Goal: Task Accomplishment & Management: Complete application form

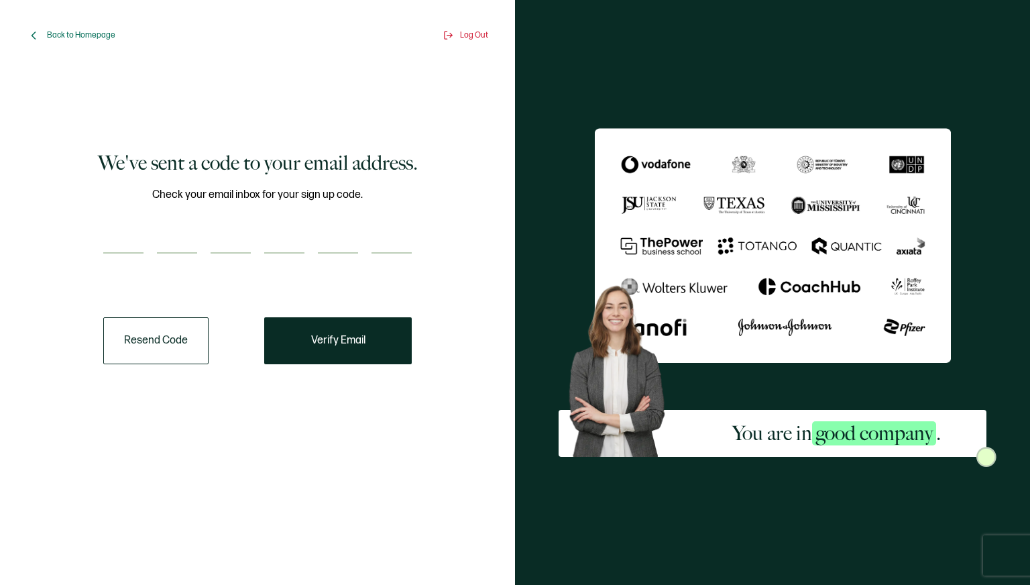
click at [123, 245] on input "number" at bounding box center [123, 240] width 40 height 27
paste input "1"
type input "1"
type input "5"
type input "7"
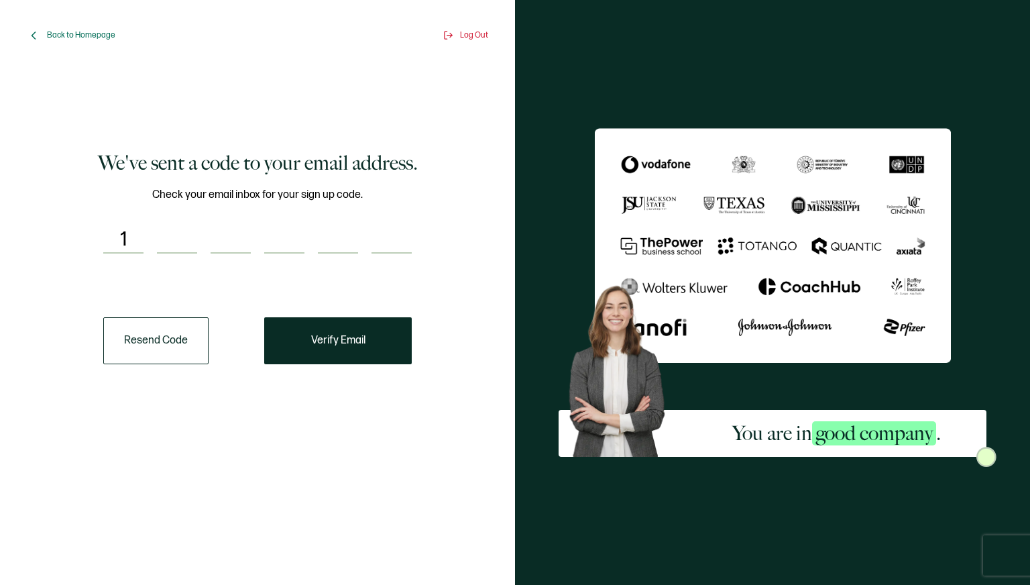
type input "7"
type input "9"
type input "4"
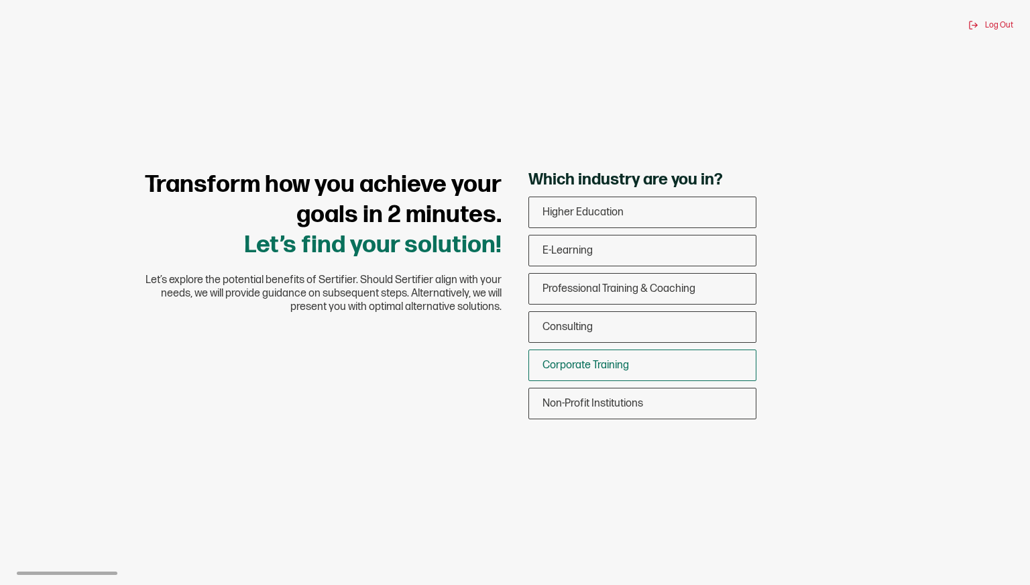
click at [625, 366] on span "Corporate Training" at bounding box center [586, 365] width 87 height 13
click at [0, 0] on input "Corporate Training" at bounding box center [0, 0] width 0 height 0
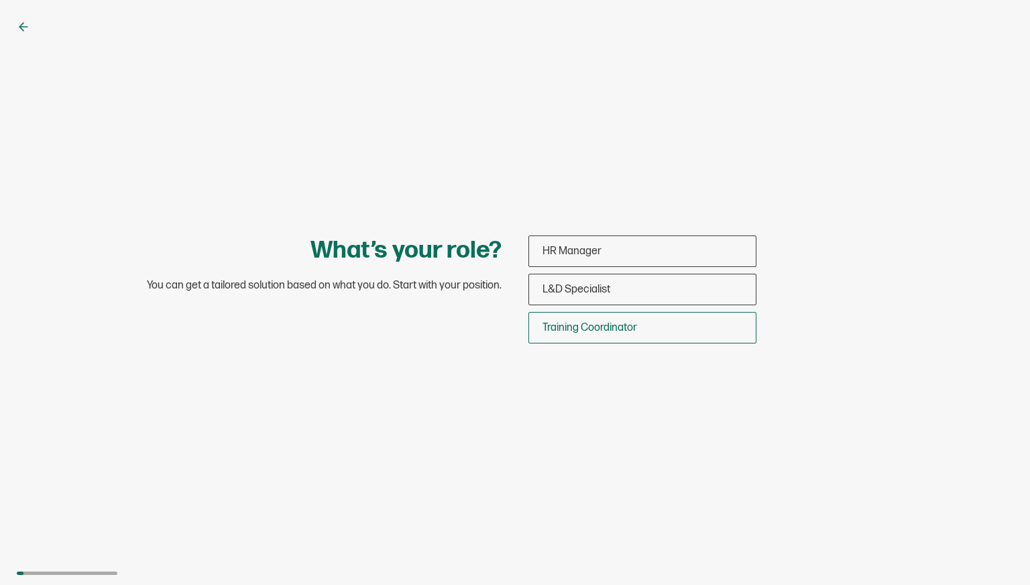
click at [616, 334] on div "Training Coordinator" at bounding box center [642, 328] width 227 height 32
click at [0, 0] on input "Training Coordinator" at bounding box center [0, 0] width 0 height 0
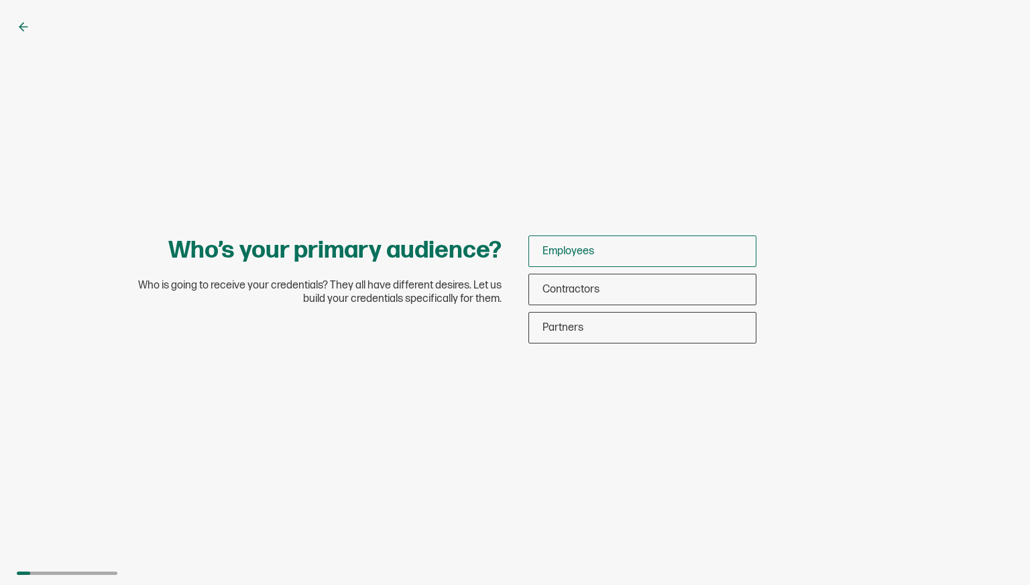
click at [601, 254] on div "Employees" at bounding box center [642, 251] width 227 height 32
click at [0, 0] on input "Employees" at bounding box center [0, 0] width 0 height 0
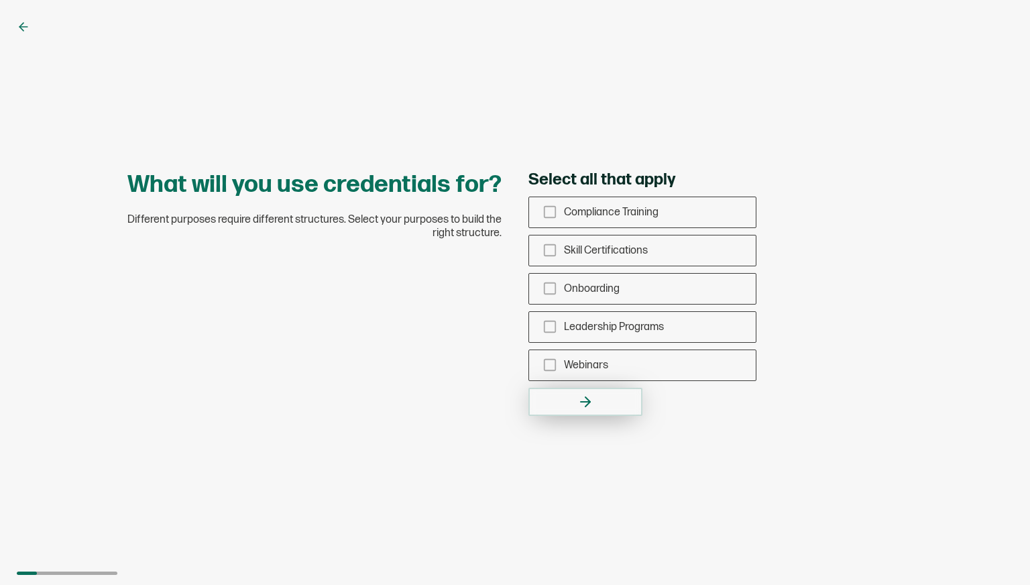
click at [571, 409] on button "button" at bounding box center [586, 402] width 114 height 28
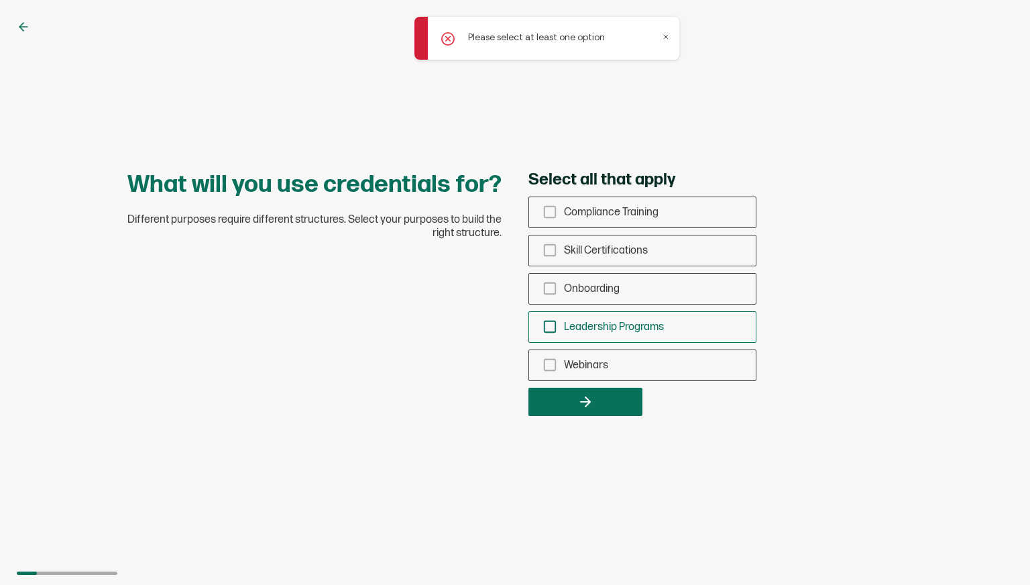
click at [572, 321] on span "Leadership Programs" at bounding box center [614, 327] width 100 height 13
click at [0, 0] on input "Leadership Programs" at bounding box center [0, 0] width 0 height 0
click at [573, 415] on div at bounding box center [586, 402] width 114 height 28
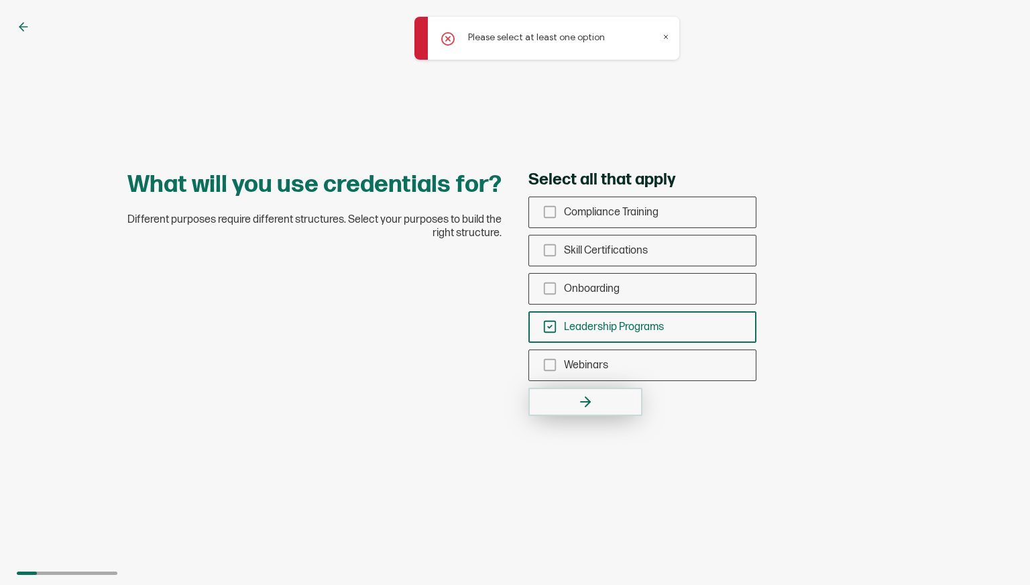
click at [578, 400] on icon "button" at bounding box center [586, 402] width 16 height 16
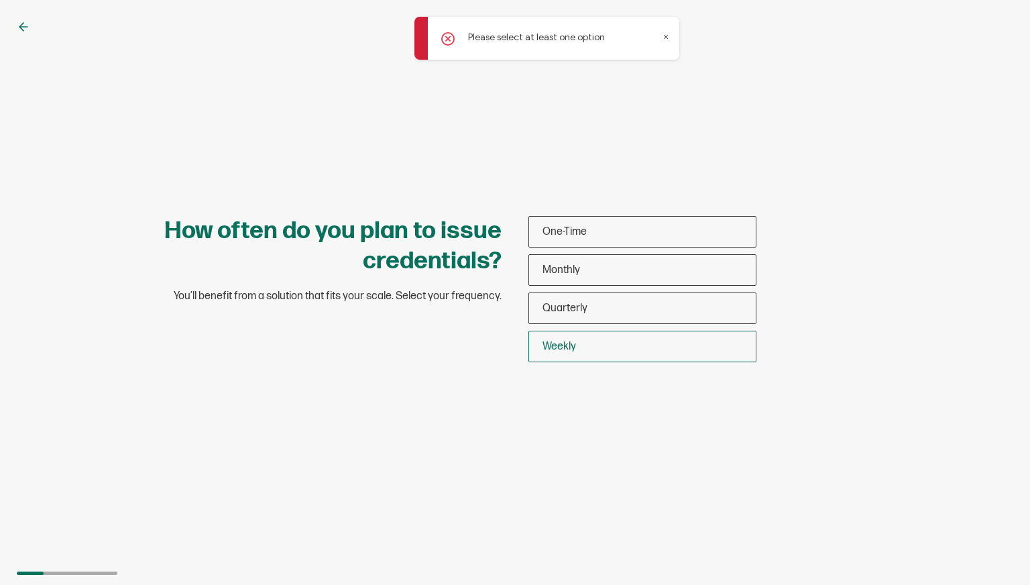
click at [569, 349] on span "Weekly" at bounding box center [560, 346] width 34 height 13
click at [0, 0] on input "Weekly" at bounding box center [0, 0] width 0 height 0
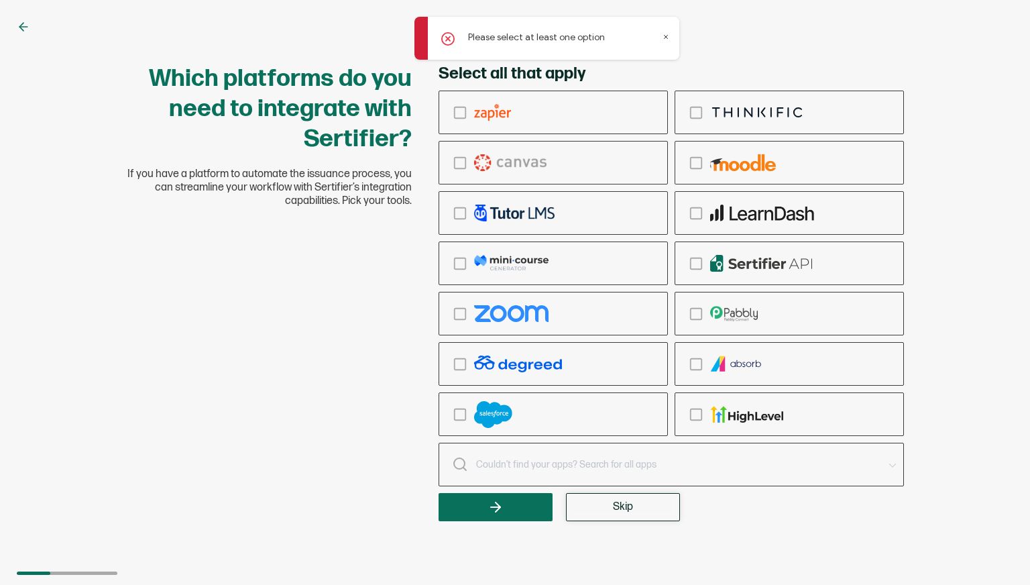
click at [601, 505] on button "Skip" at bounding box center [623, 507] width 114 height 28
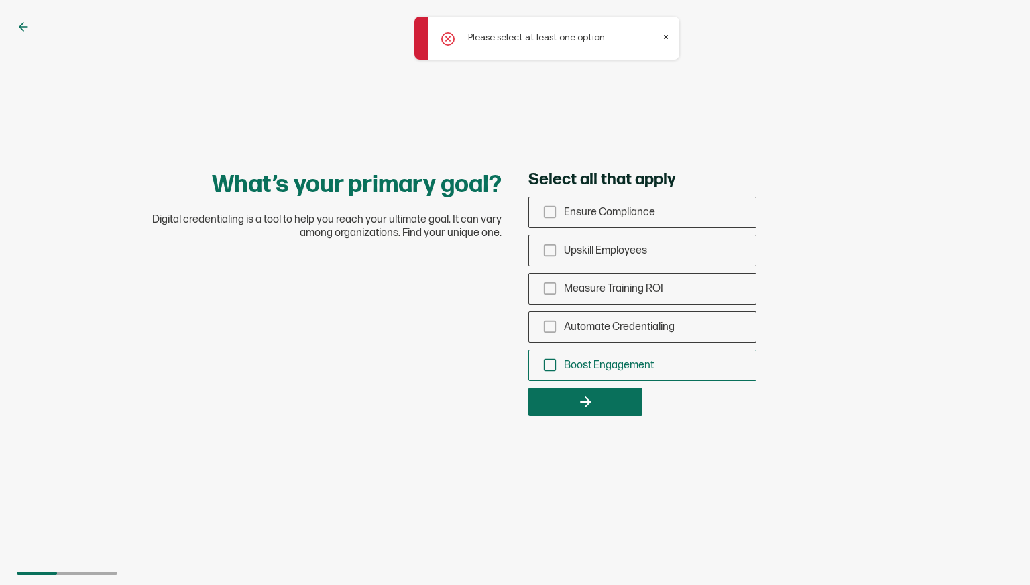
click at [606, 358] on div "Boost Engagement" at bounding box center [642, 366] width 227 height 32
click at [0, 0] on input "Boost Engagement" at bounding box center [0, 0] width 0 height 0
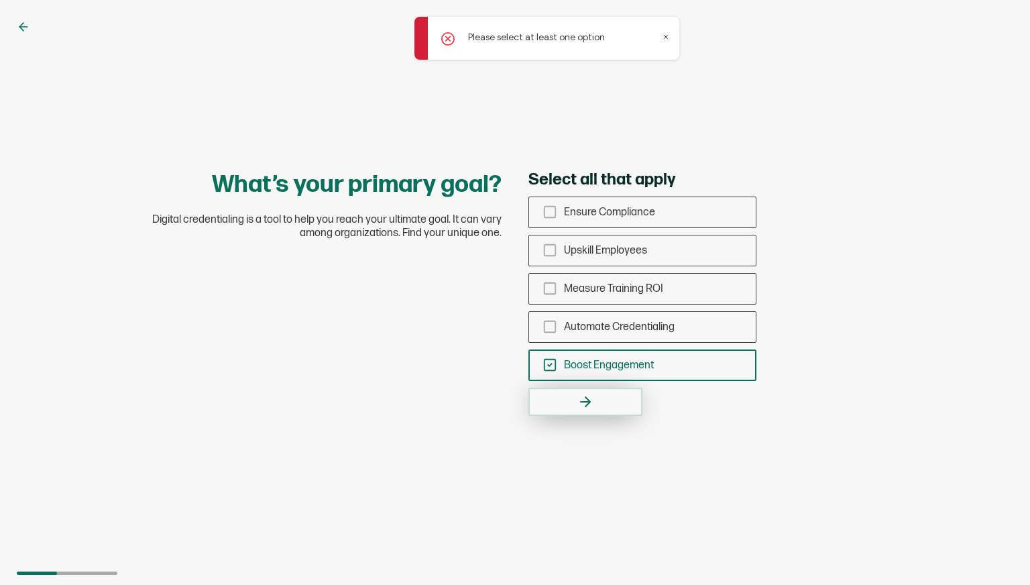
click at [610, 400] on button "button" at bounding box center [586, 402] width 114 height 28
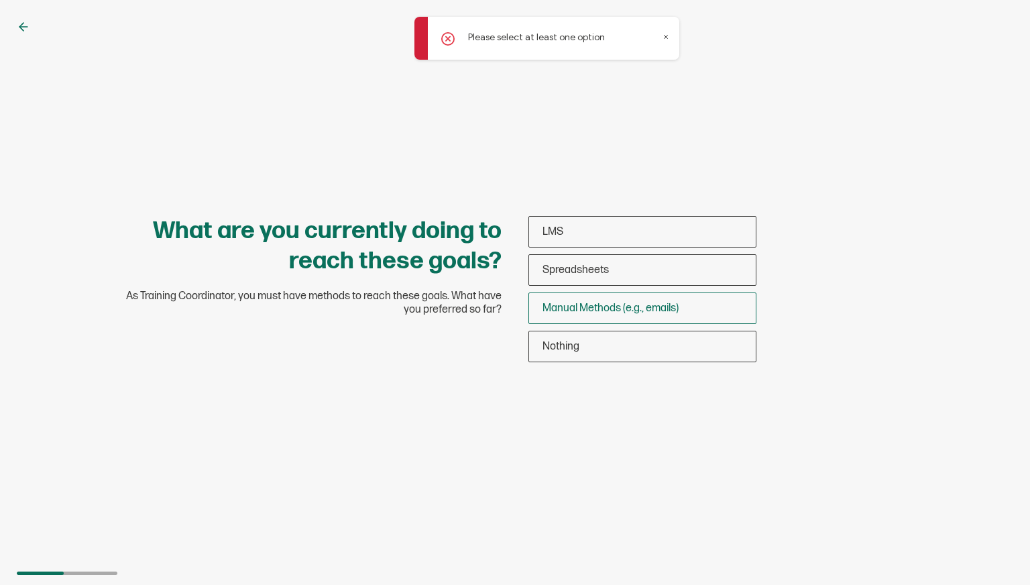
click at [606, 299] on div "Manual Methods (e.g., emails)" at bounding box center [642, 308] width 227 height 32
click at [0, 0] on input "Manual Methods (e.g., emails)" at bounding box center [0, 0] width 0 height 0
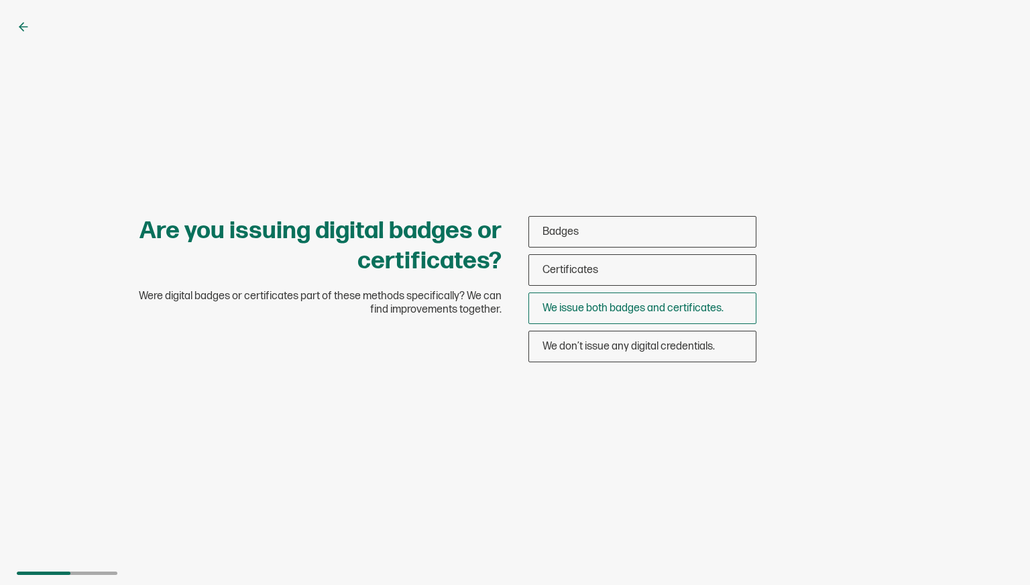
click at [602, 317] on div "We issue both badges and certificates." at bounding box center [642, 308] width 227 height 32
click at [0, 0] on input "We issue both badges and certificates." at bounding box center [0, 0] width 0 height 0
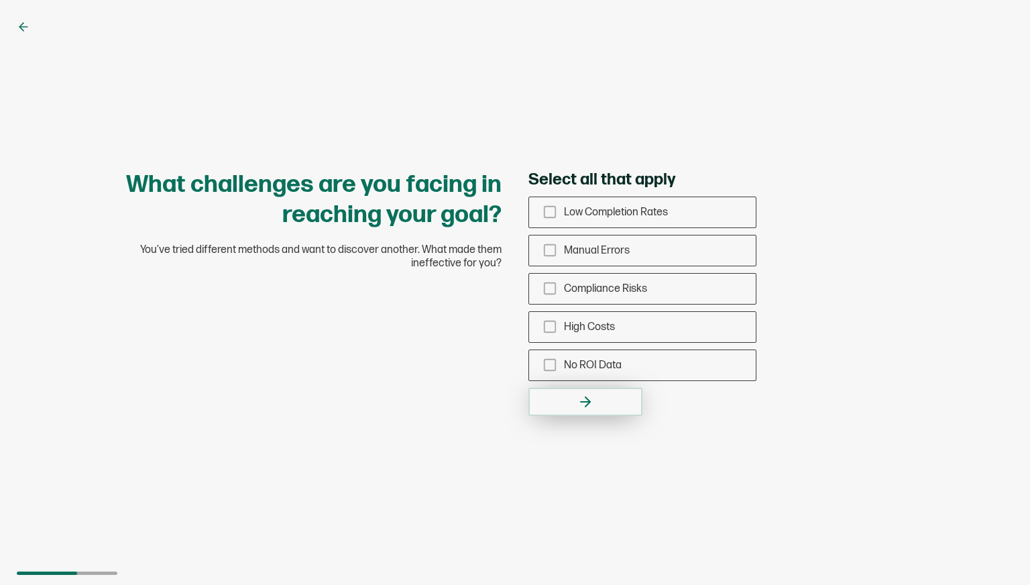
click at [594, 413] on button "button" at bounding box center [586, 402] width 114 height 28
